Goal: Information Seeking & Learning: Learn about a topic

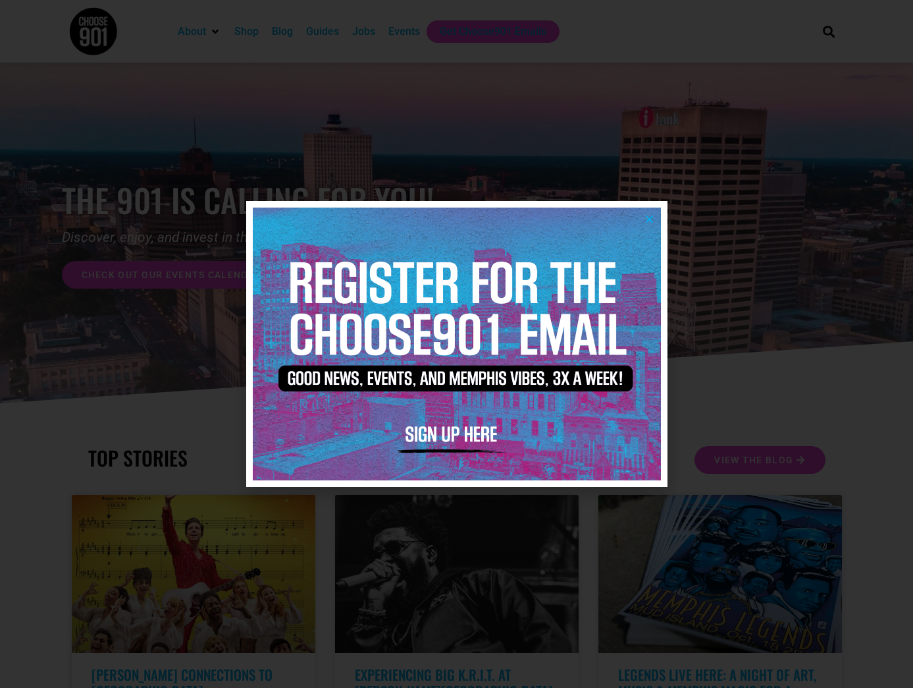
click at [649, 221] on icon "Close" at bounding box center [650, 219] width 10 height 10
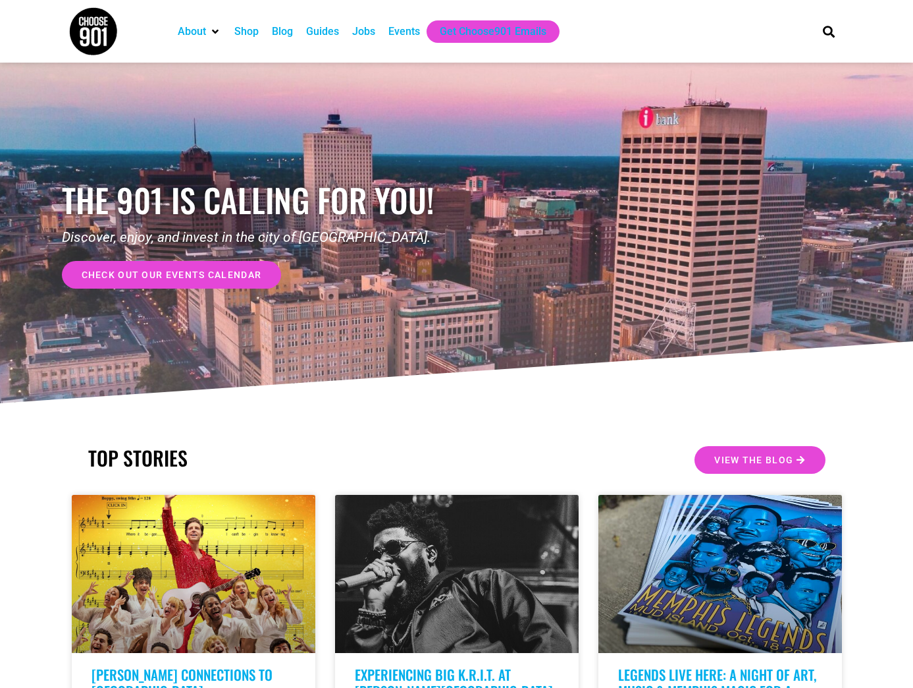
click at [406, 32] on div "Events" at bounding box center [405, 32] width 32 height 16
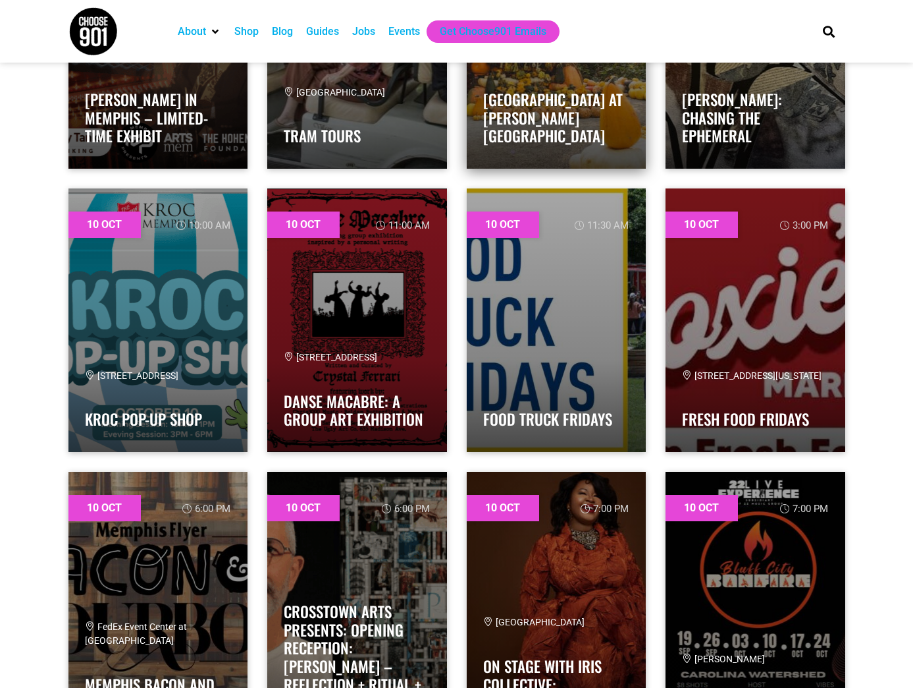
scroll to position [1190, 0]
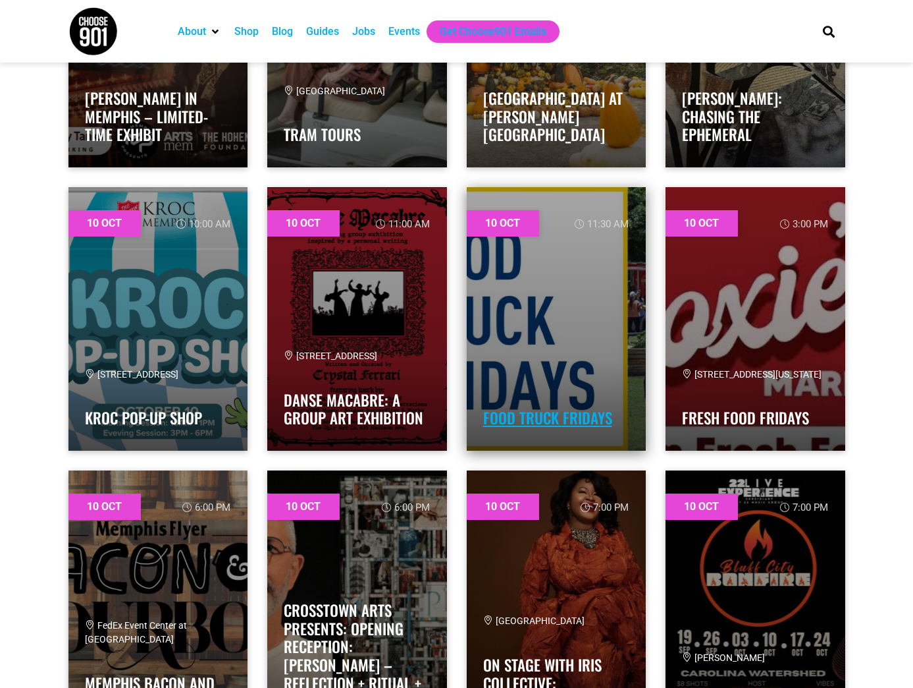
click at [556, 419] on link "Food Truck Fridays" at bounding box center [547, 417] width 129 height 22
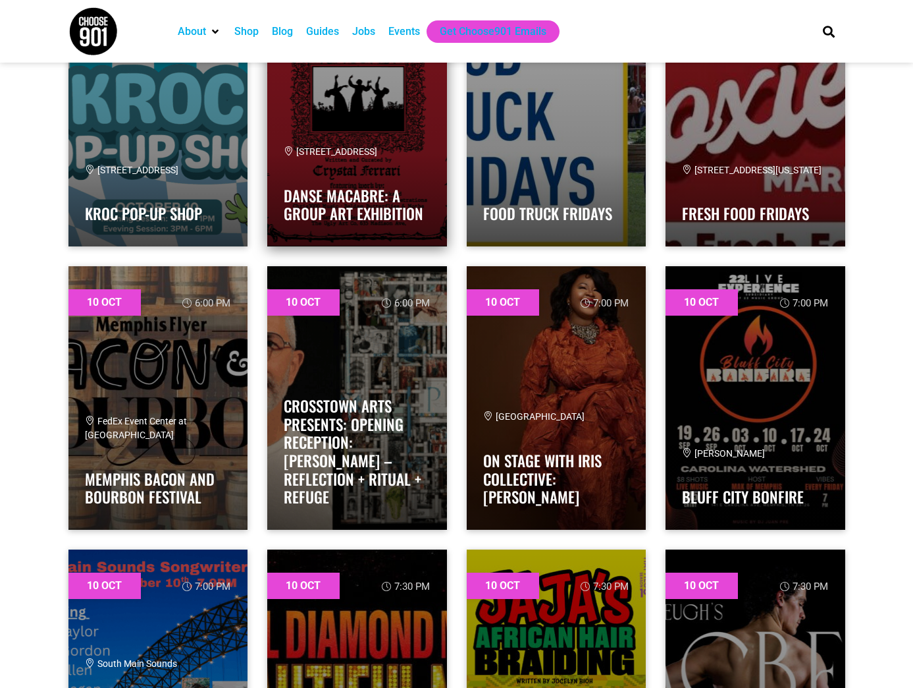
scroll to position [1396, 0]
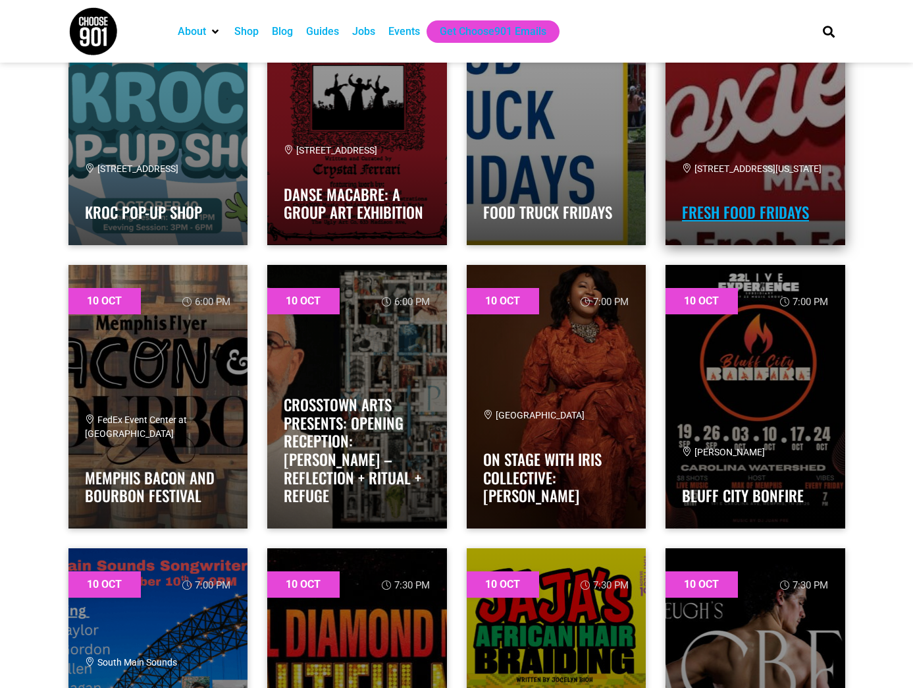
click at [736, 215] on link "Fresh Food Fridays" at bounding box center [745, 212] width 127 height 22
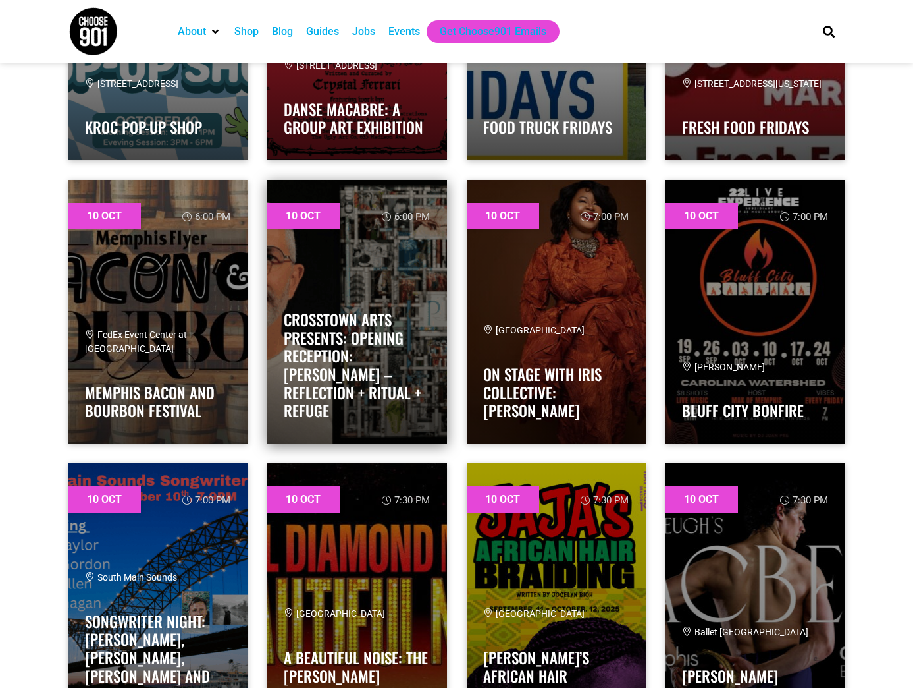
scroll to position [1482, 0]
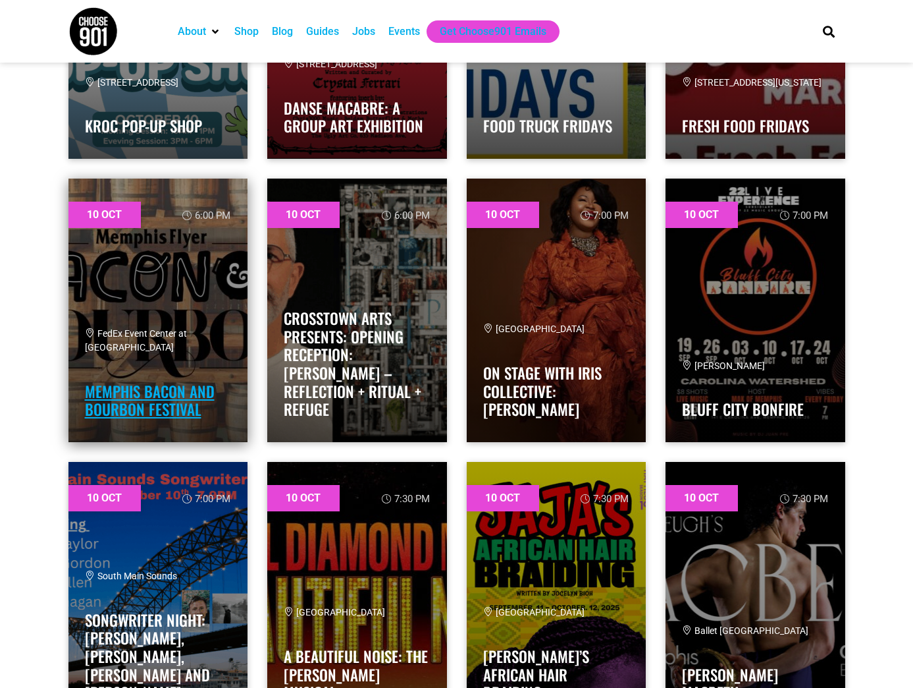
click at [184, 400] on link "Memphis Bacon and Bourbon Festival" at bounding box center [150, 400] width 130 height 41
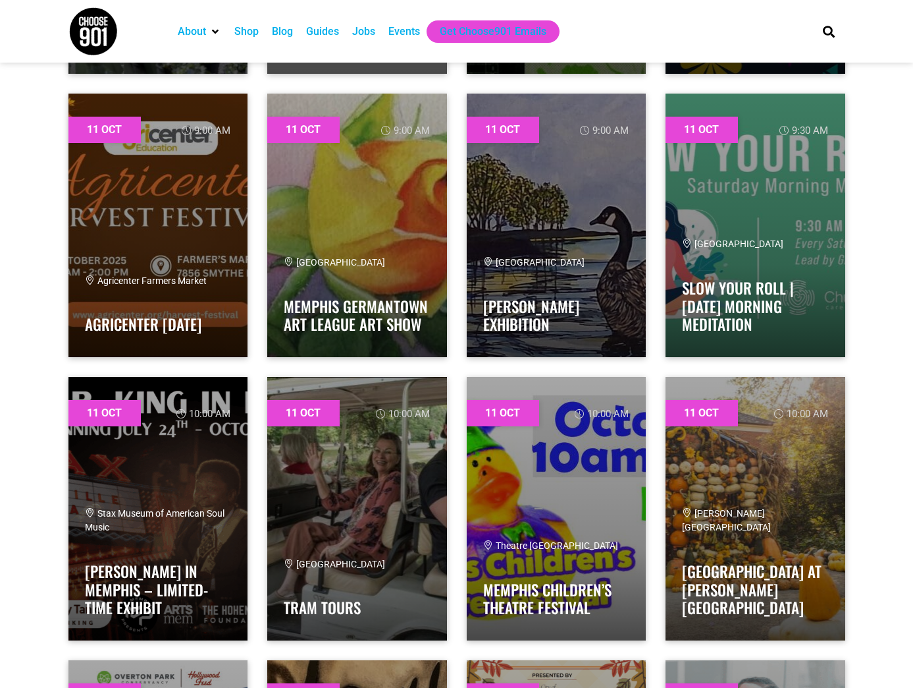
scroll to position [2974, 0]
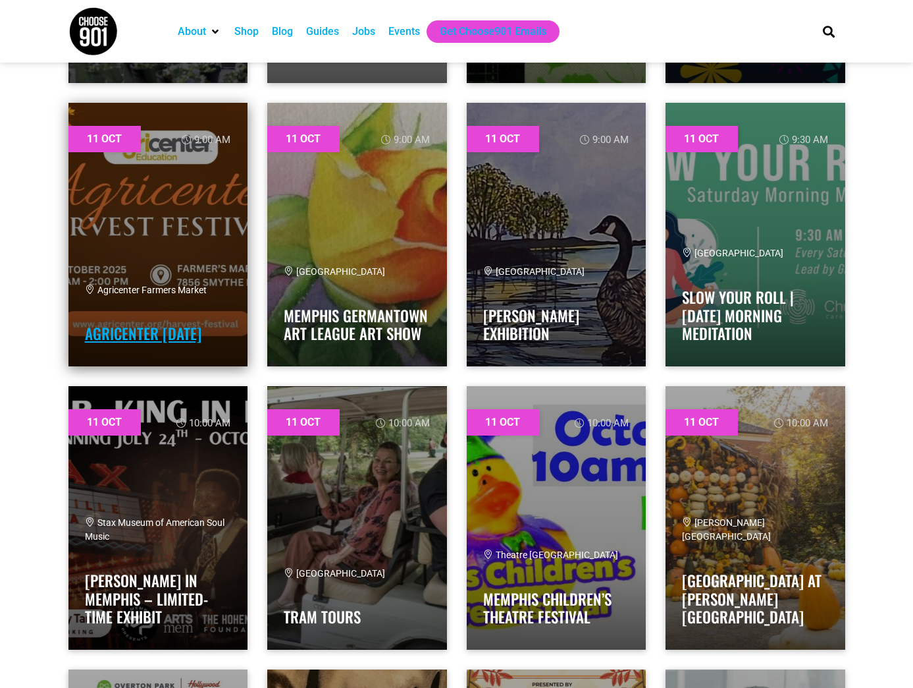
click at [127, 328] on link "Agricenter Harvest Festival" at bounding box center [143, 333] width 117 height 22
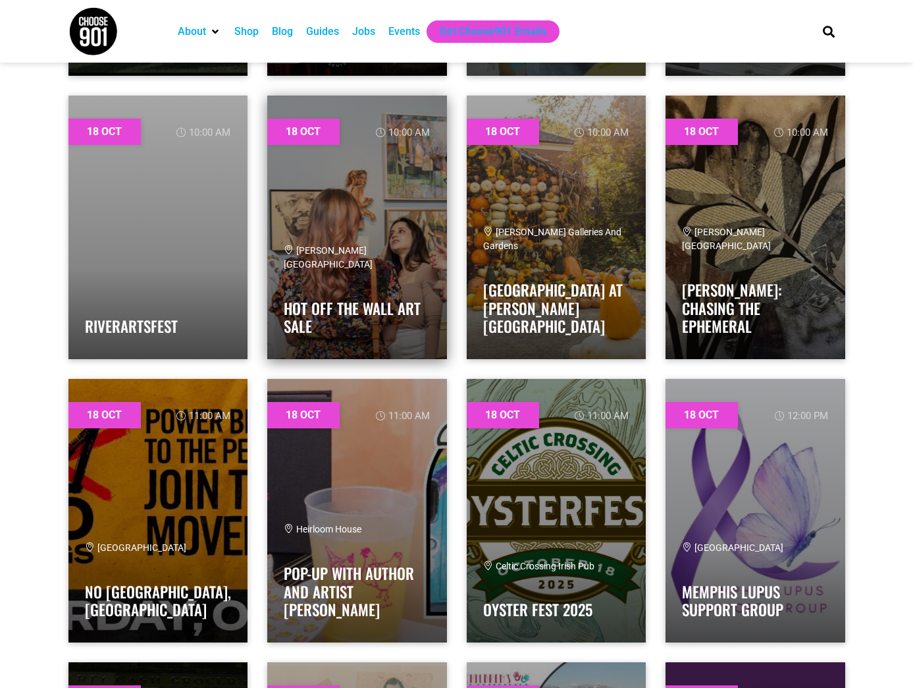
scroll to position [15419, 0]
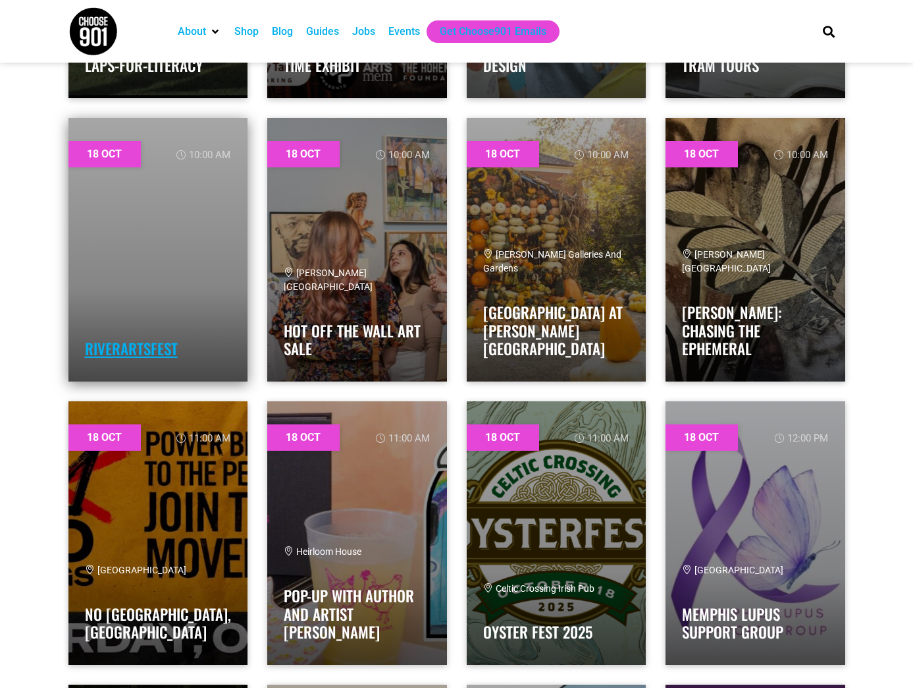
click at [147, 350] on link "RiverArtsFest" at bounding box center [131, 348] width 93 height 22
